Goal: Check status: Check status

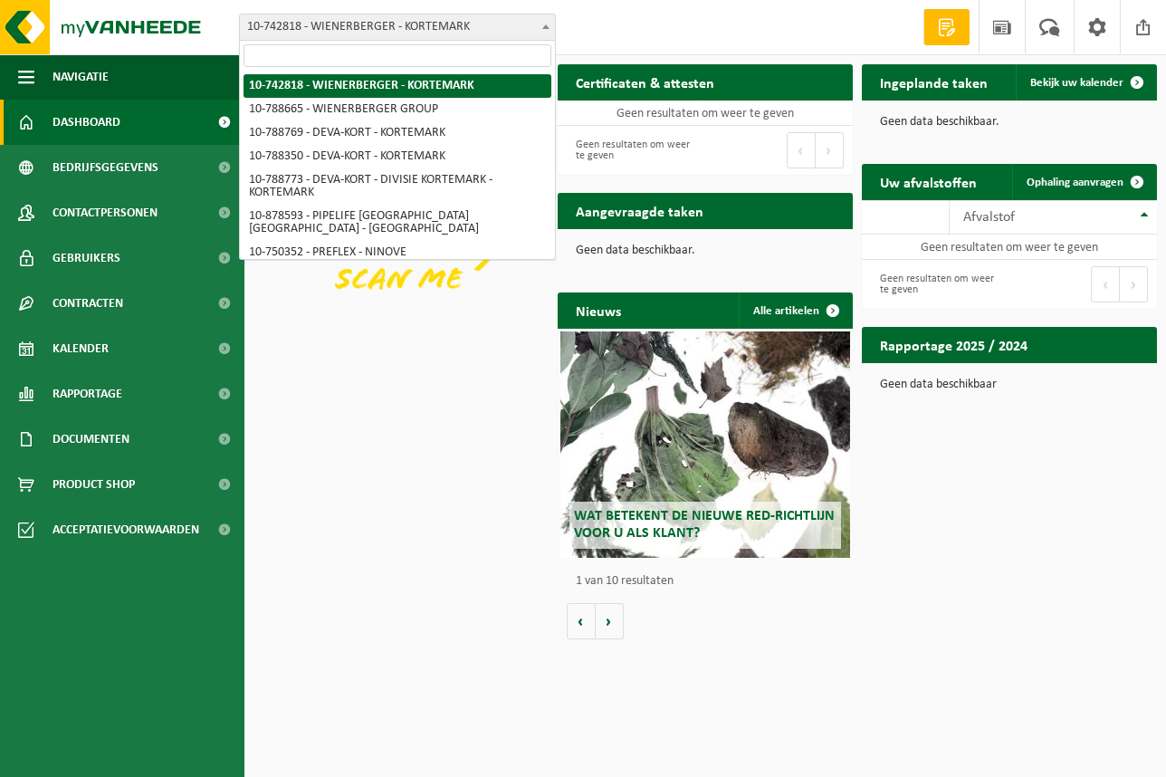
click at [548, 26] on b at bounding box center [545, 26] width 7 height 5
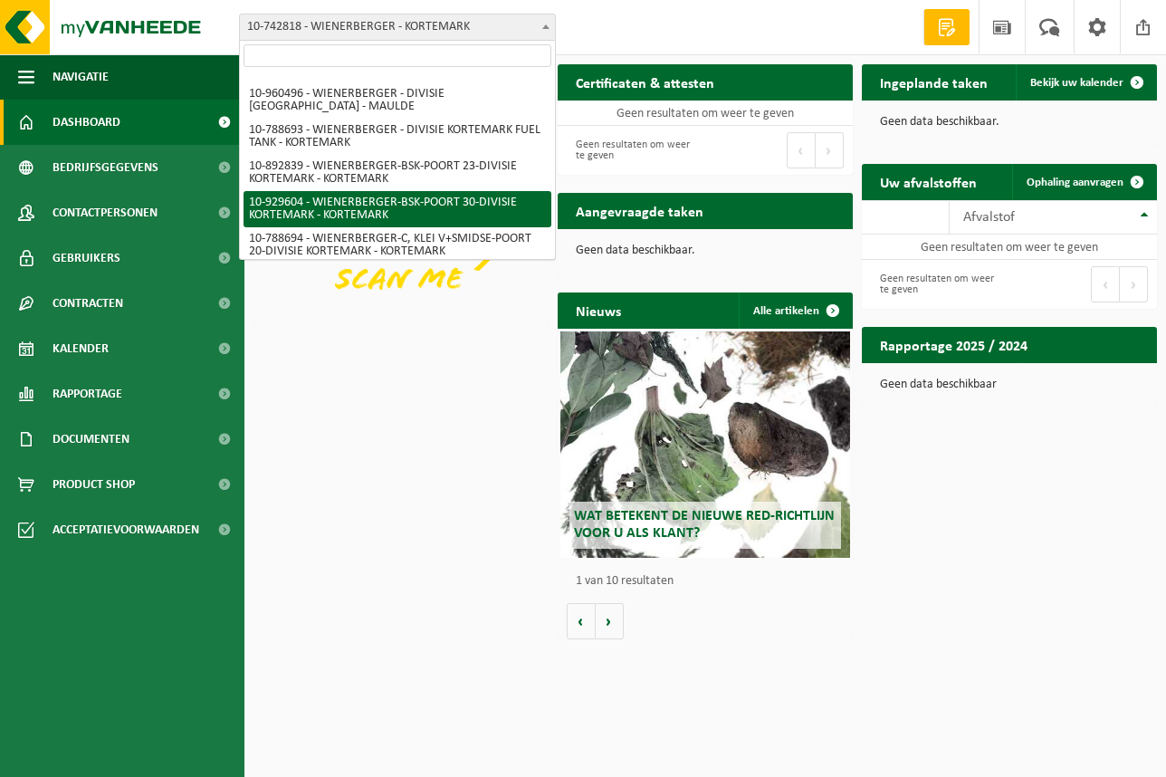
scroll to position [679, 0]
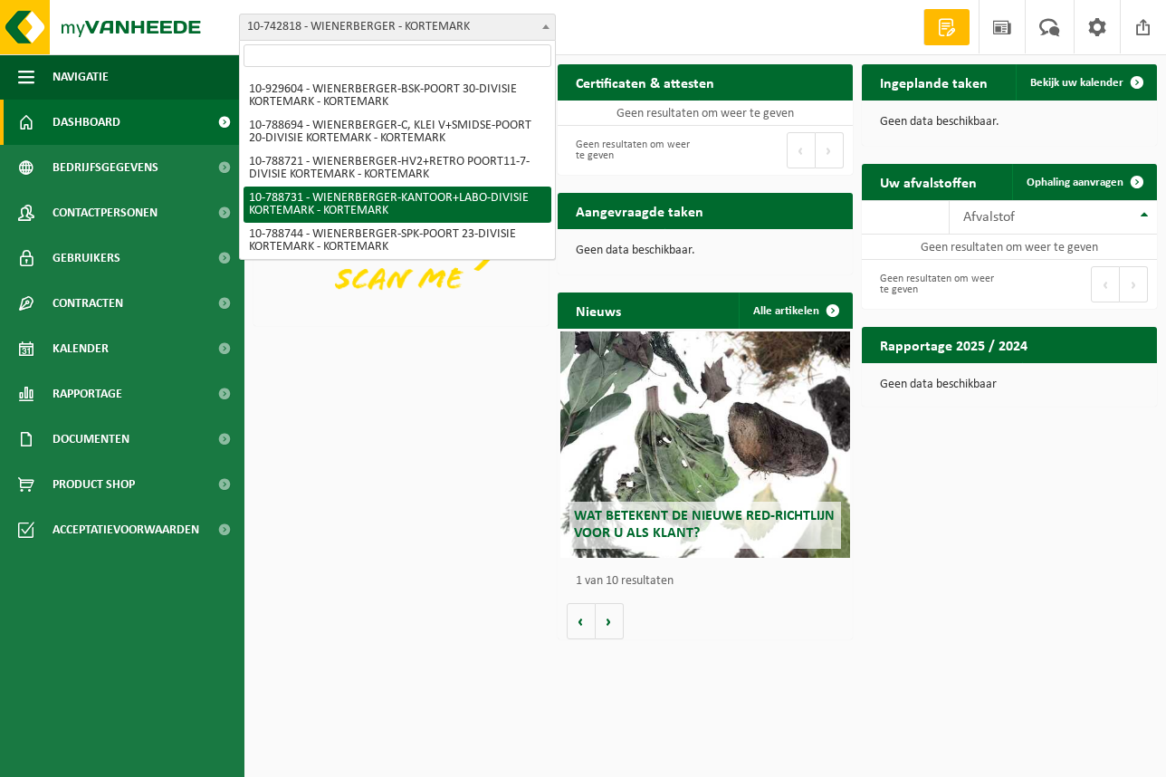
select select "29496"
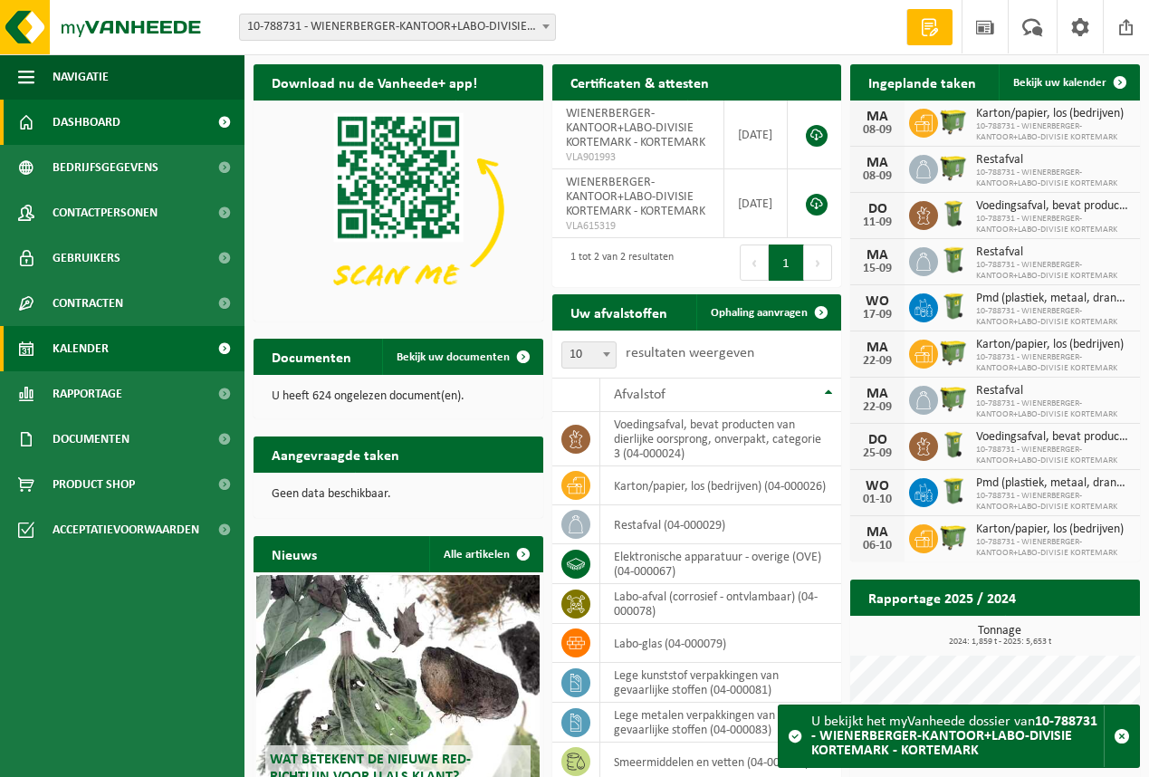
click at [115, 355] on link "Kalender" at bounding box center [122, 348] width 244 height 45
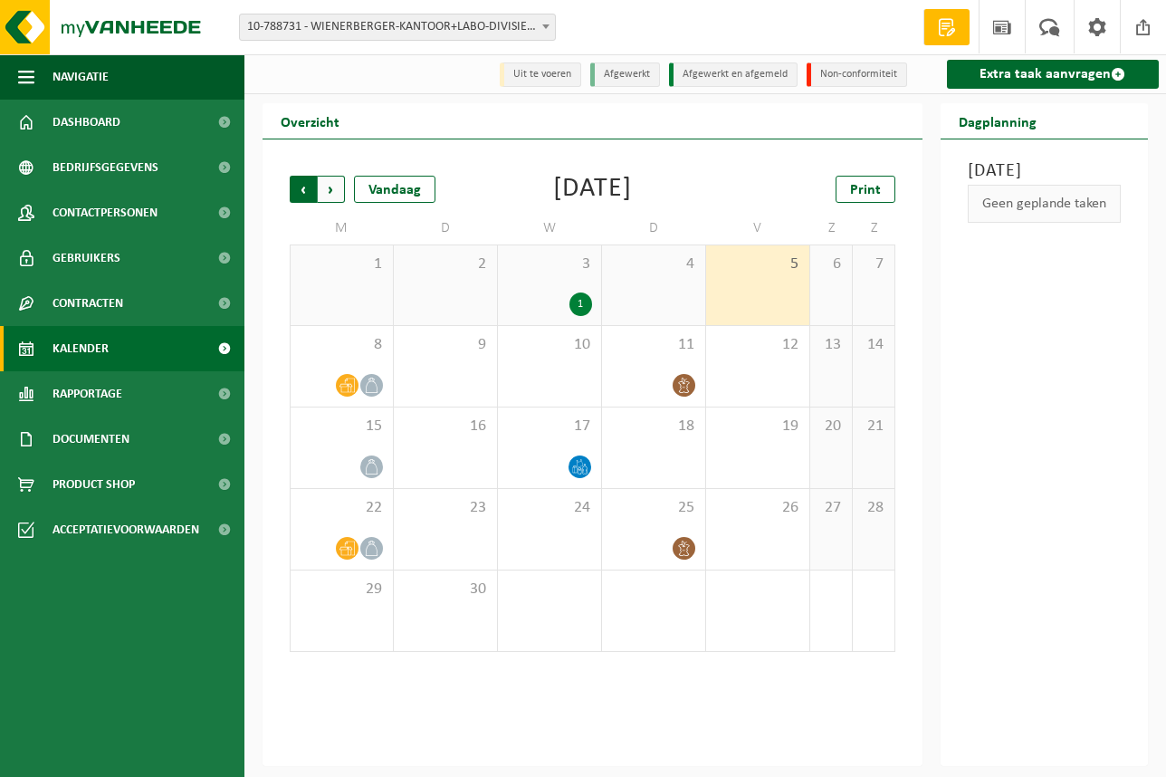
click at [331, 192] on span "Volgende" at bounding box center [331, 189] width 27 height 27
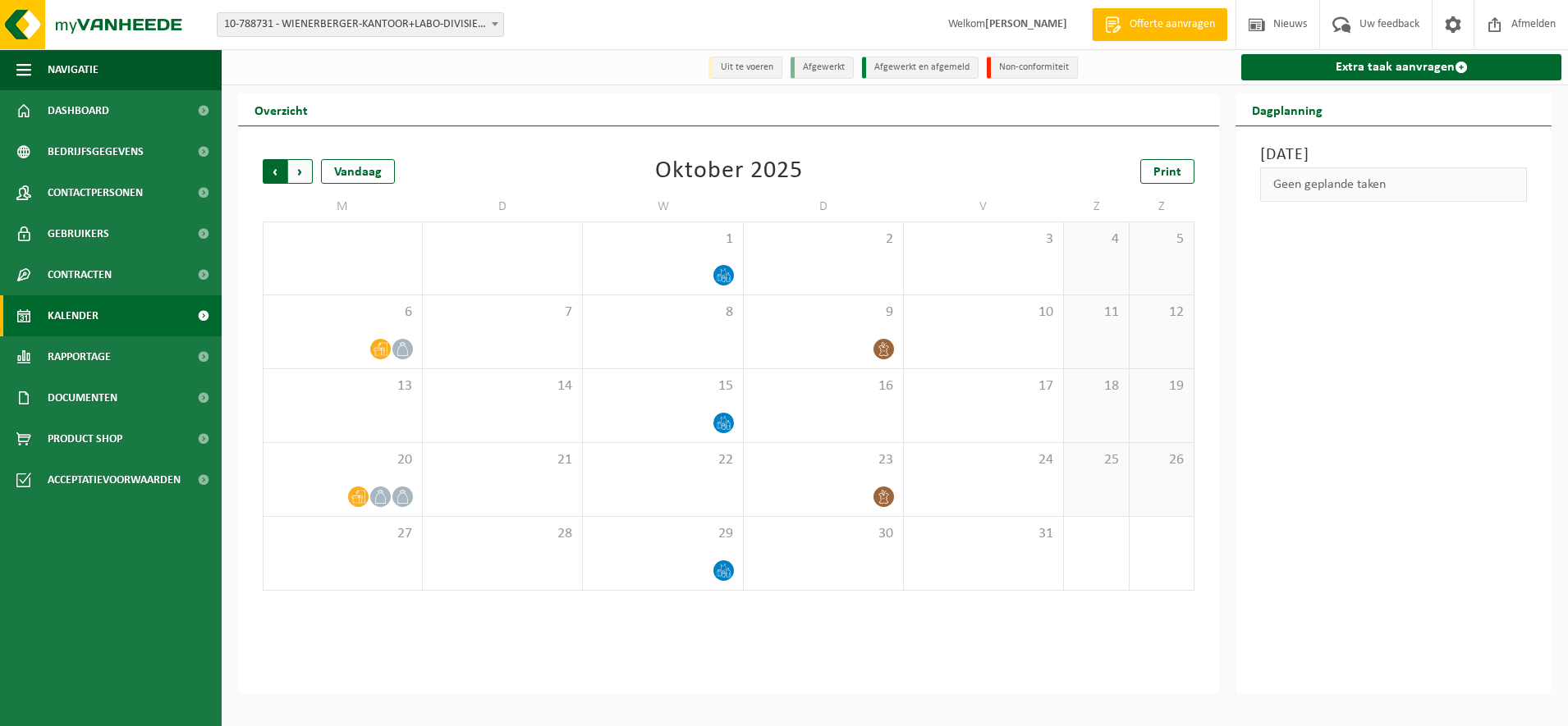
click at [298, 177] on span "Volgende" at bounding box center [300, 171] width 24 height 24
